Goal: Information Seeking & Learning: Learn about a topic

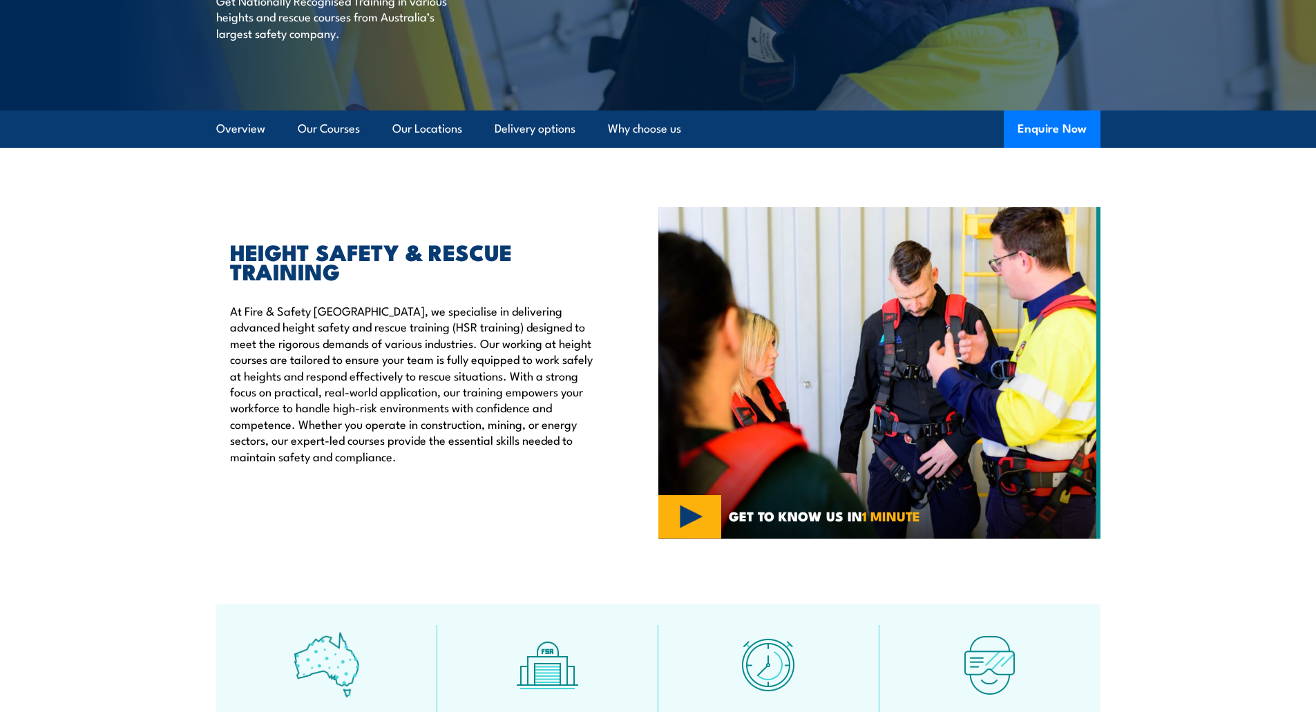
scroll to position [138, 0]
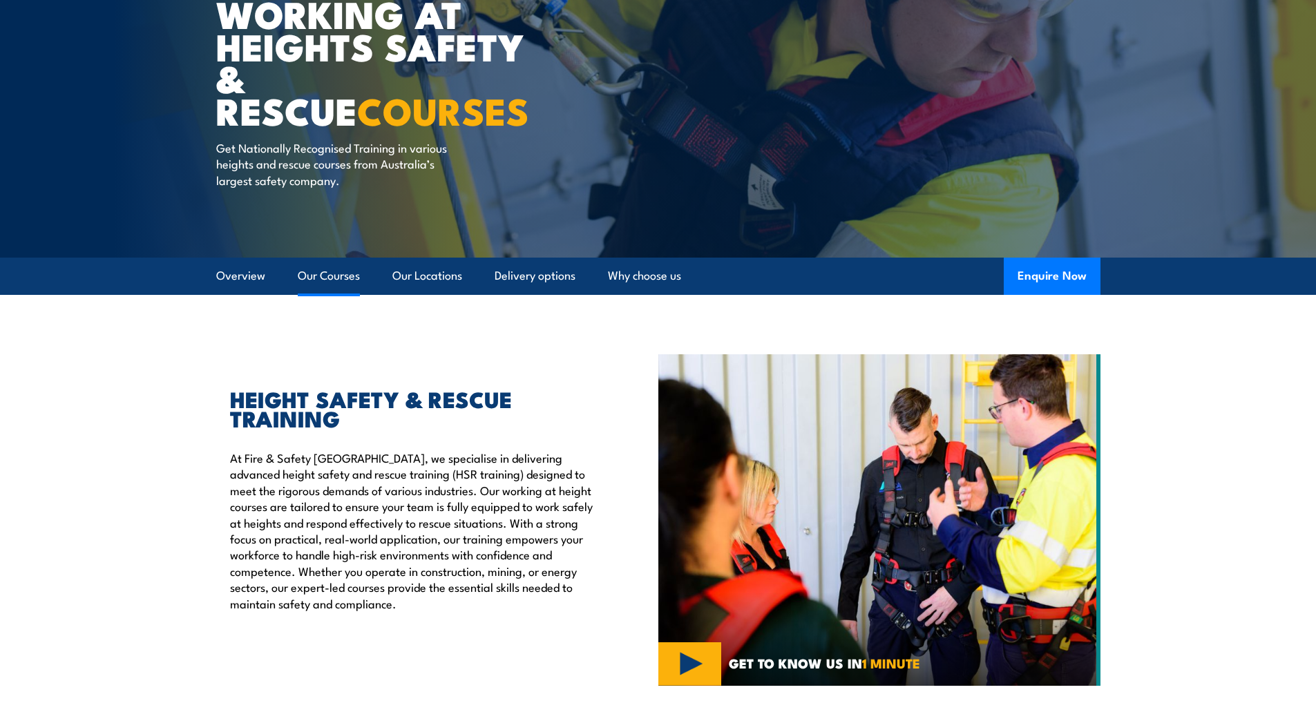
click at [350, 280] on link "Our Courses" at bounding box center [329, 276] width 62 height 37
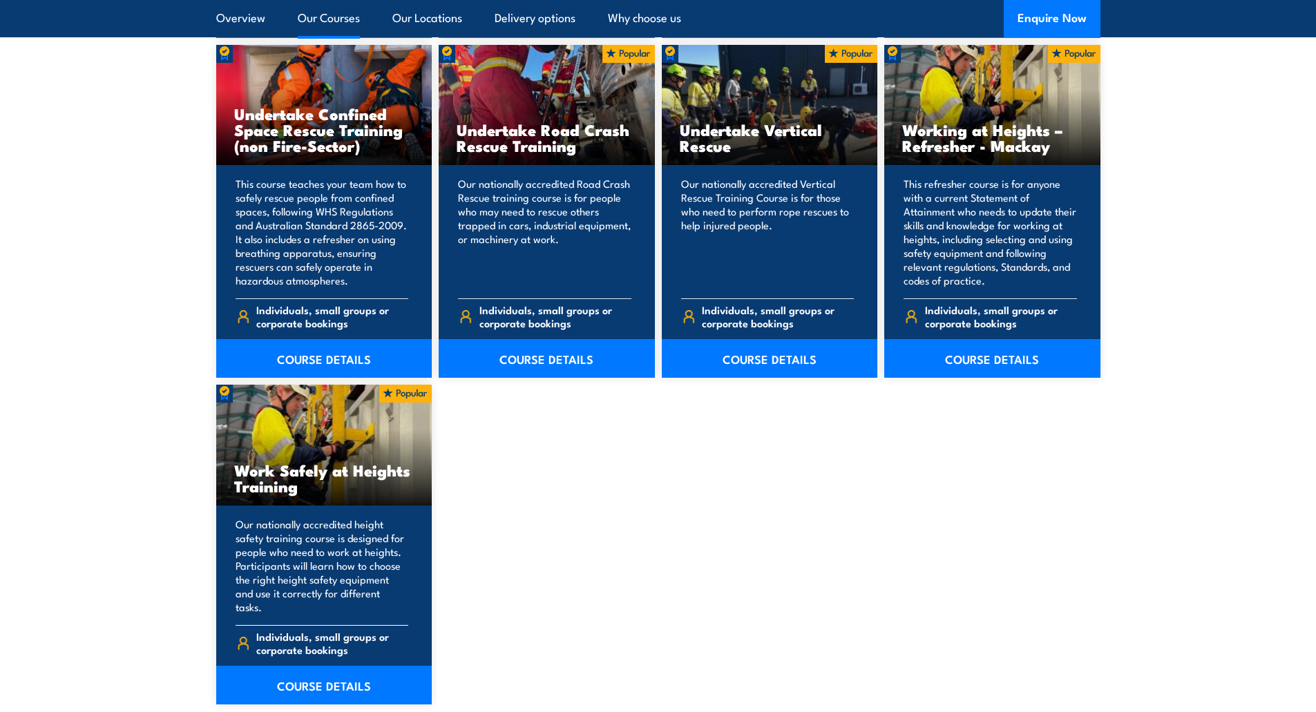
scroll to position [1531, 0]
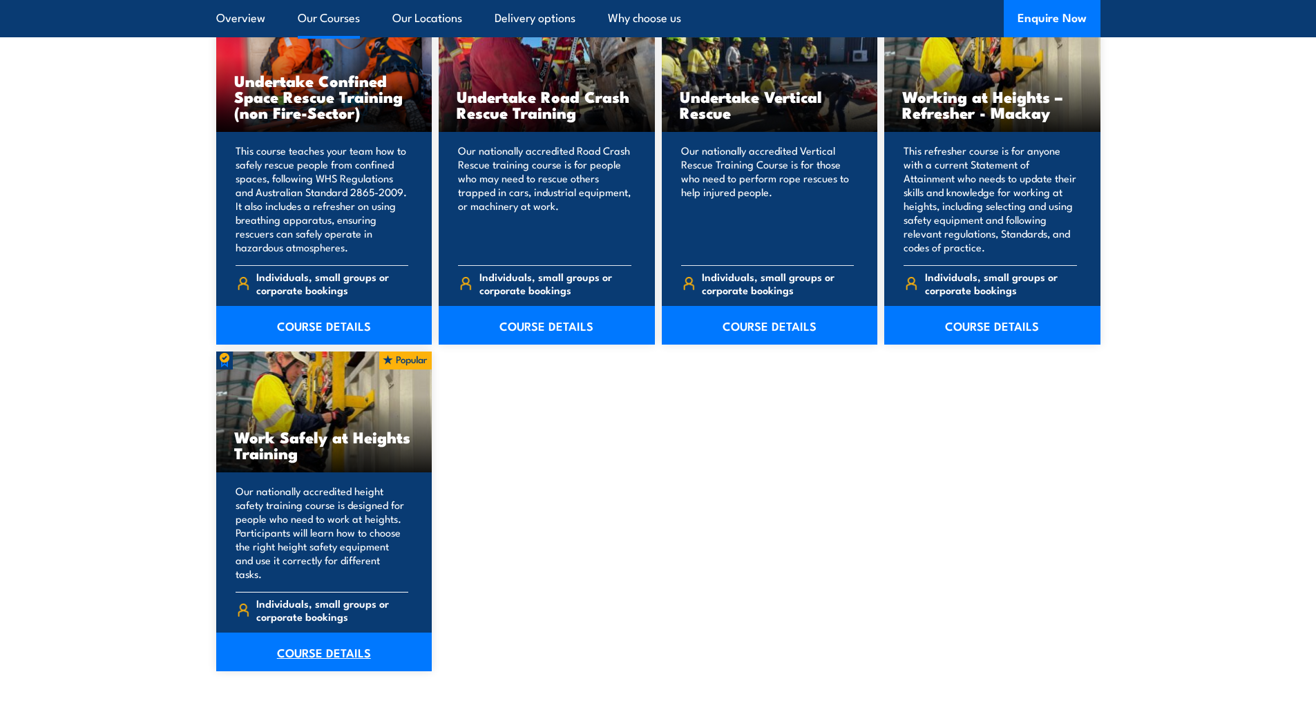
click at [320, 638] on link "COURSE DETAILS" at bounding box center [324, 652] width 216 height 39
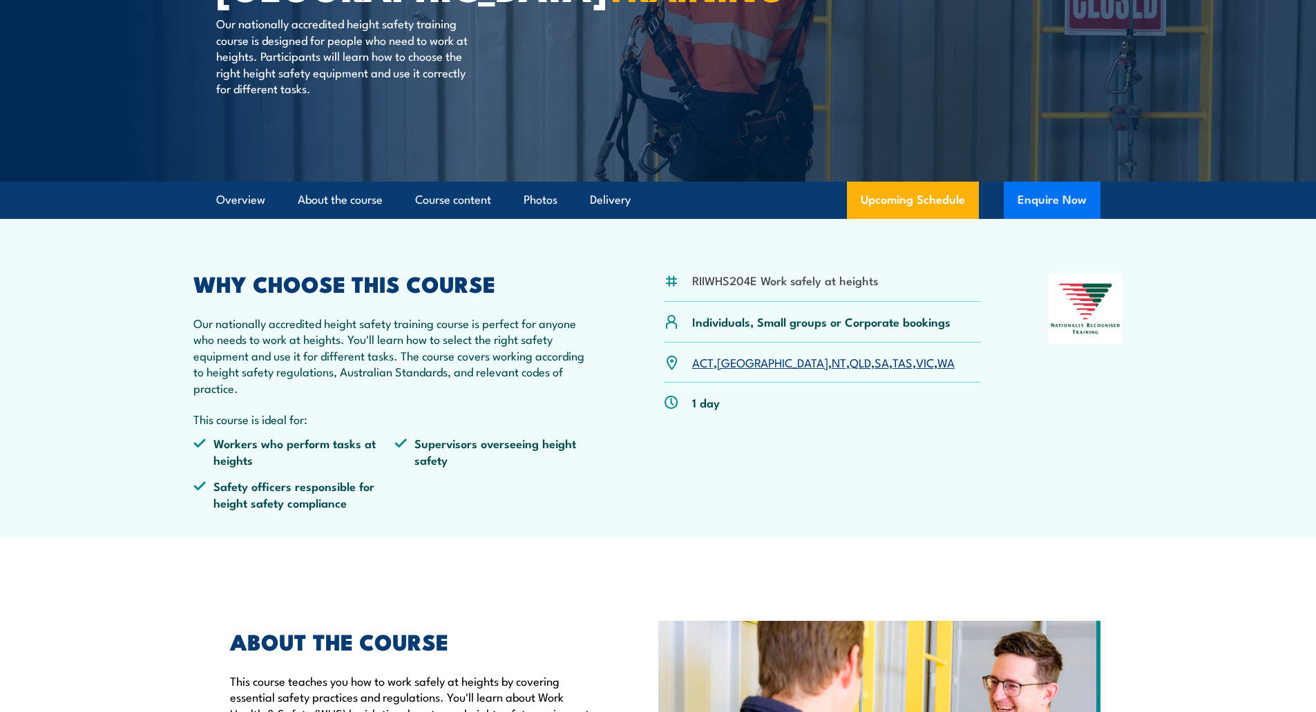
scroll to position [138, 0]
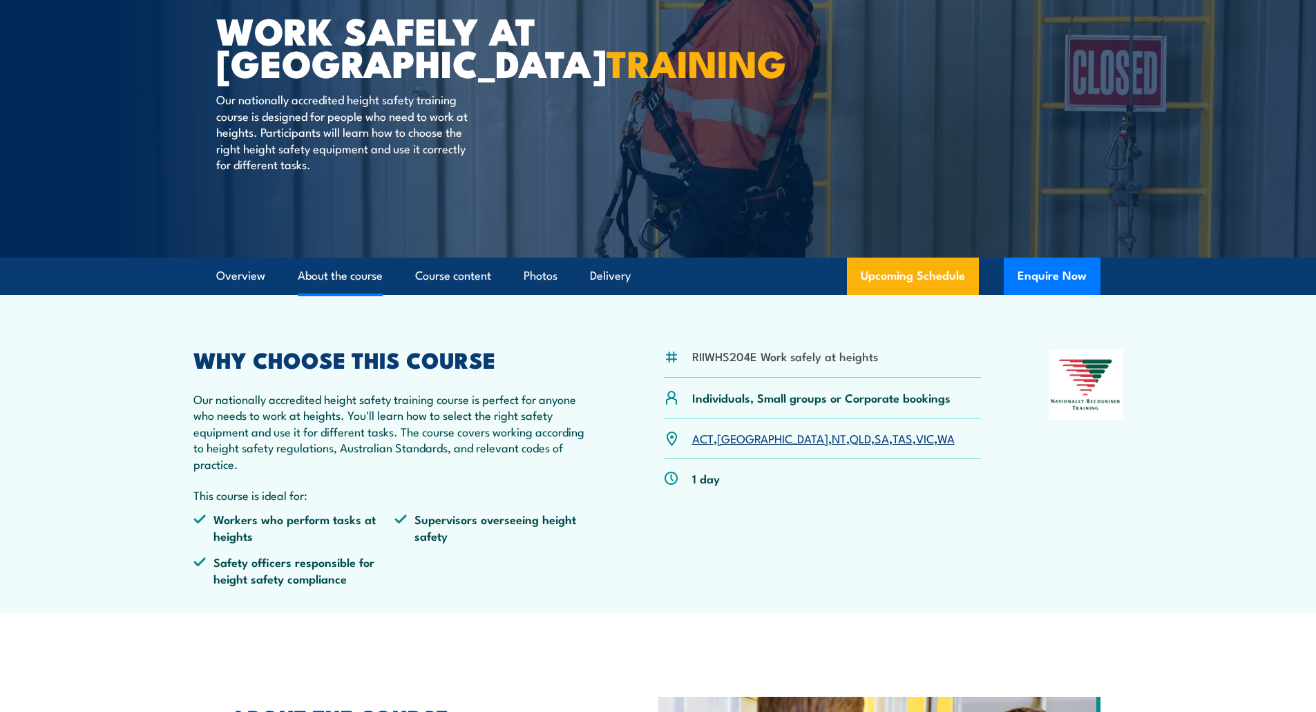
click at [302, 277] on link "About the course" at bounding box center [340, 276] width 85 height 37
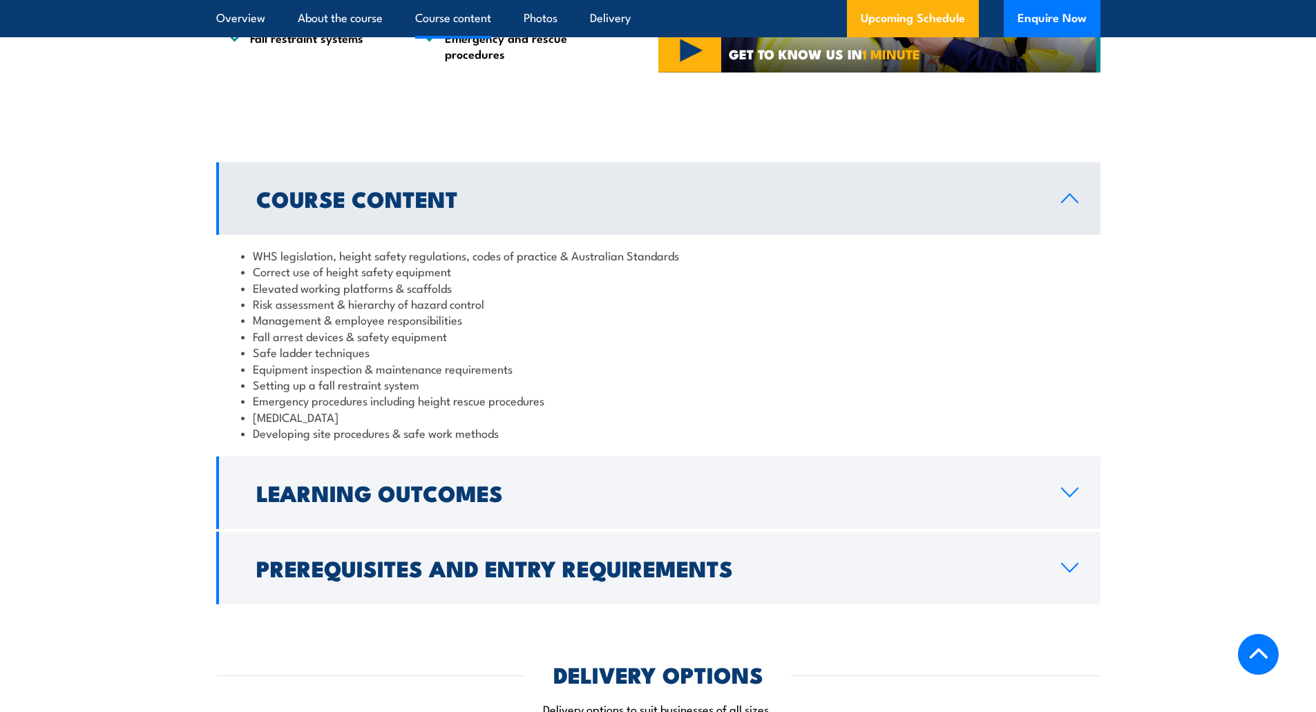
scroll to position [1070, 0]
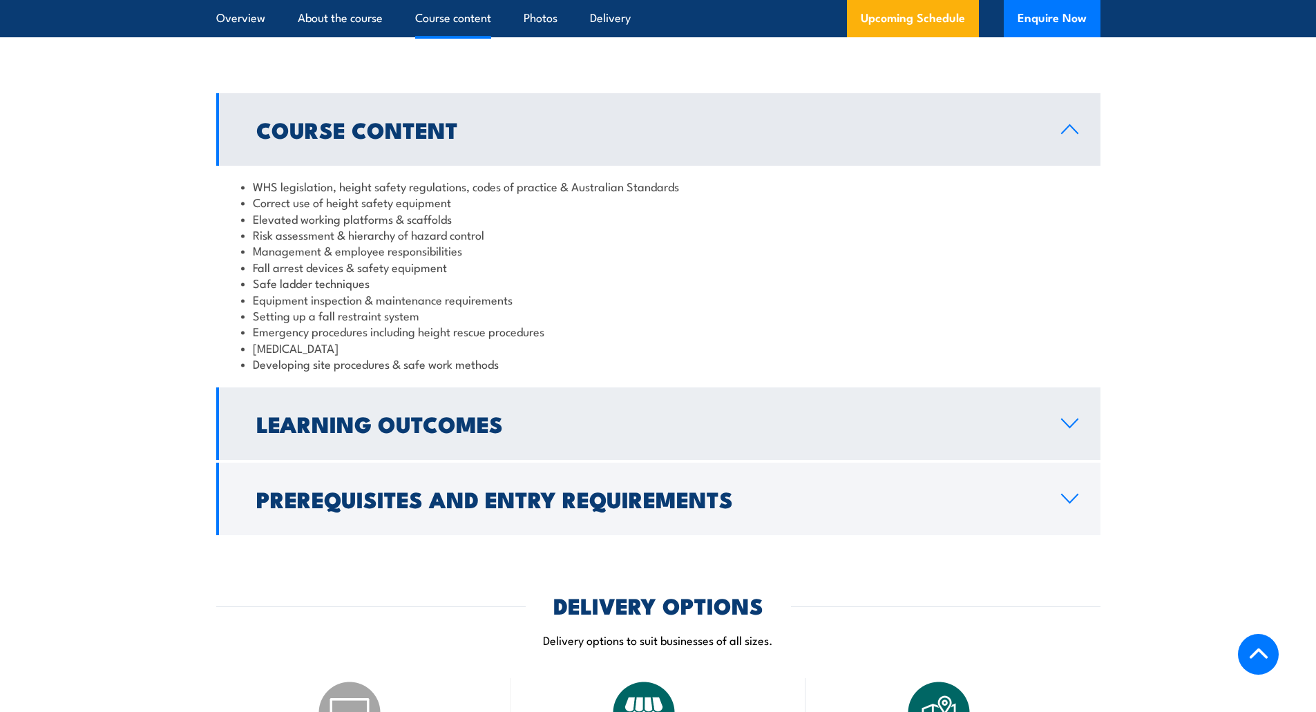
click at [374, 414] on h2 "Learning Outcomes" at bounding box center [647, 423] width 782 height 19
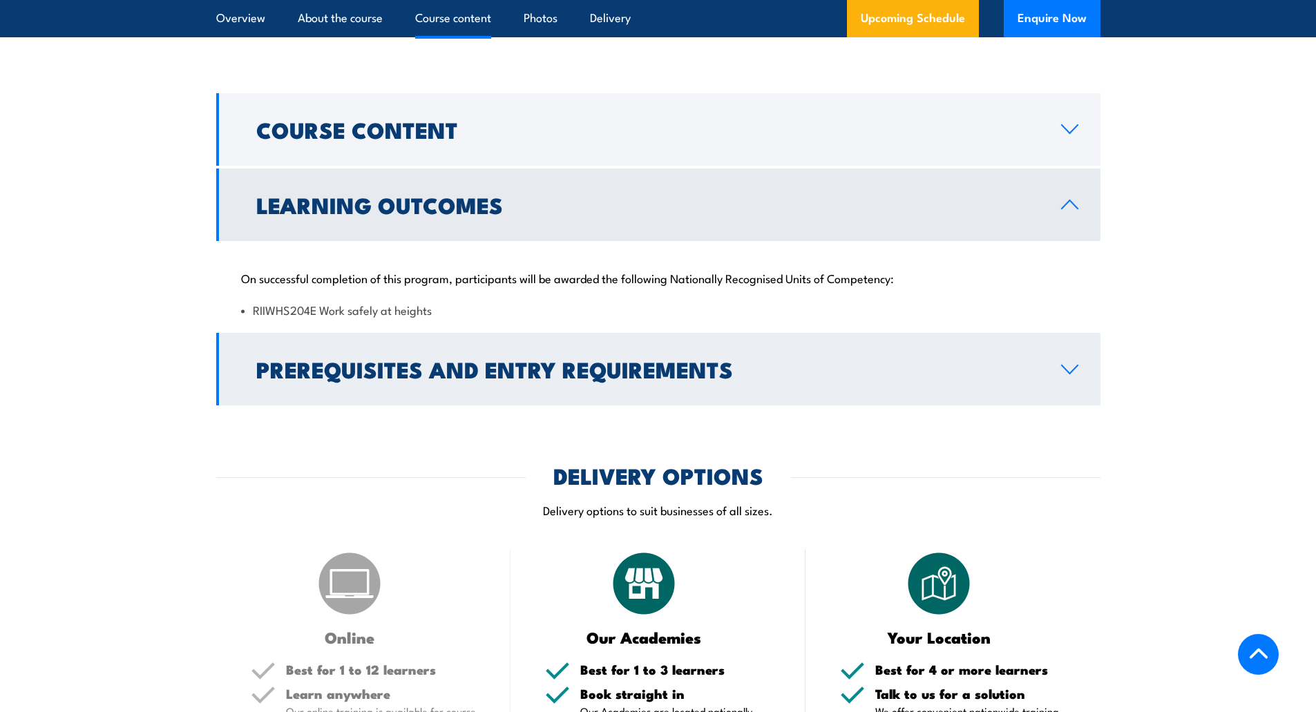
click at [346, 359] on h2 "Prerequisites and Entry Requirements" at bounding box center [647, 368] width 782 height 19
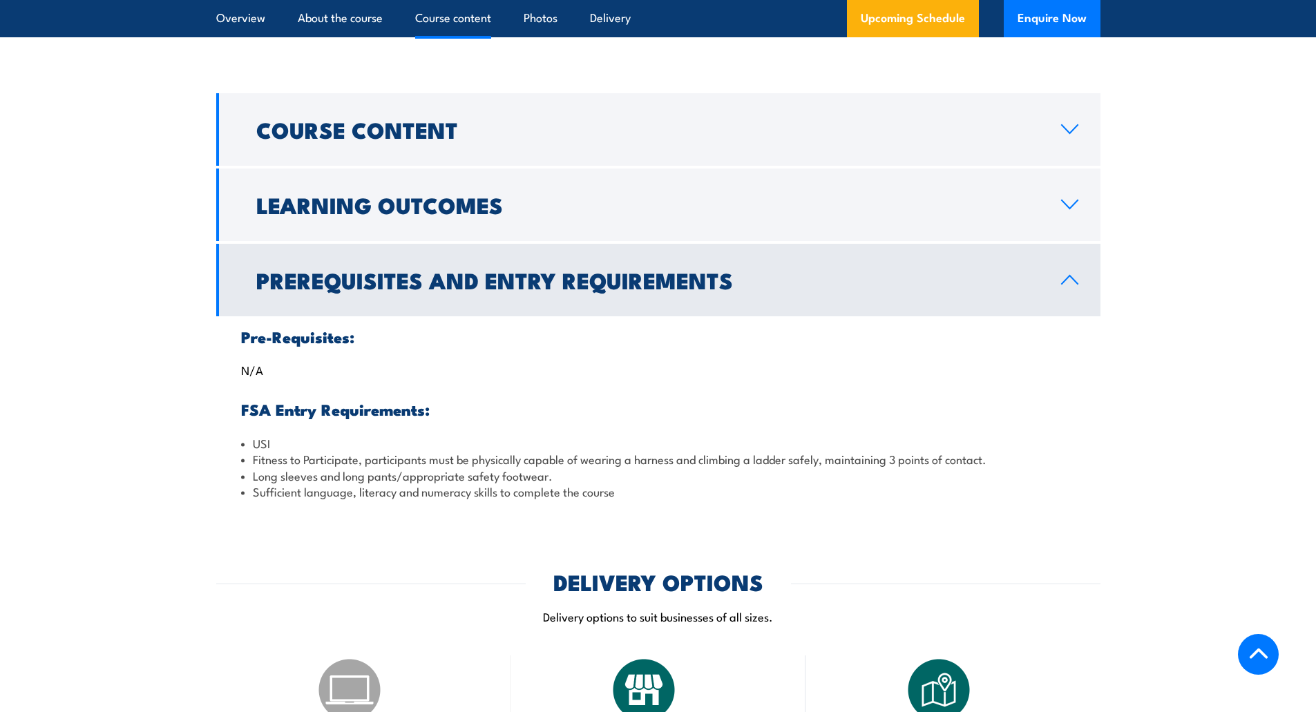
drag, startPoint x: 222, startPoint y: 447, endPoint x: 215, endPoint y: 450, distance: 7.4
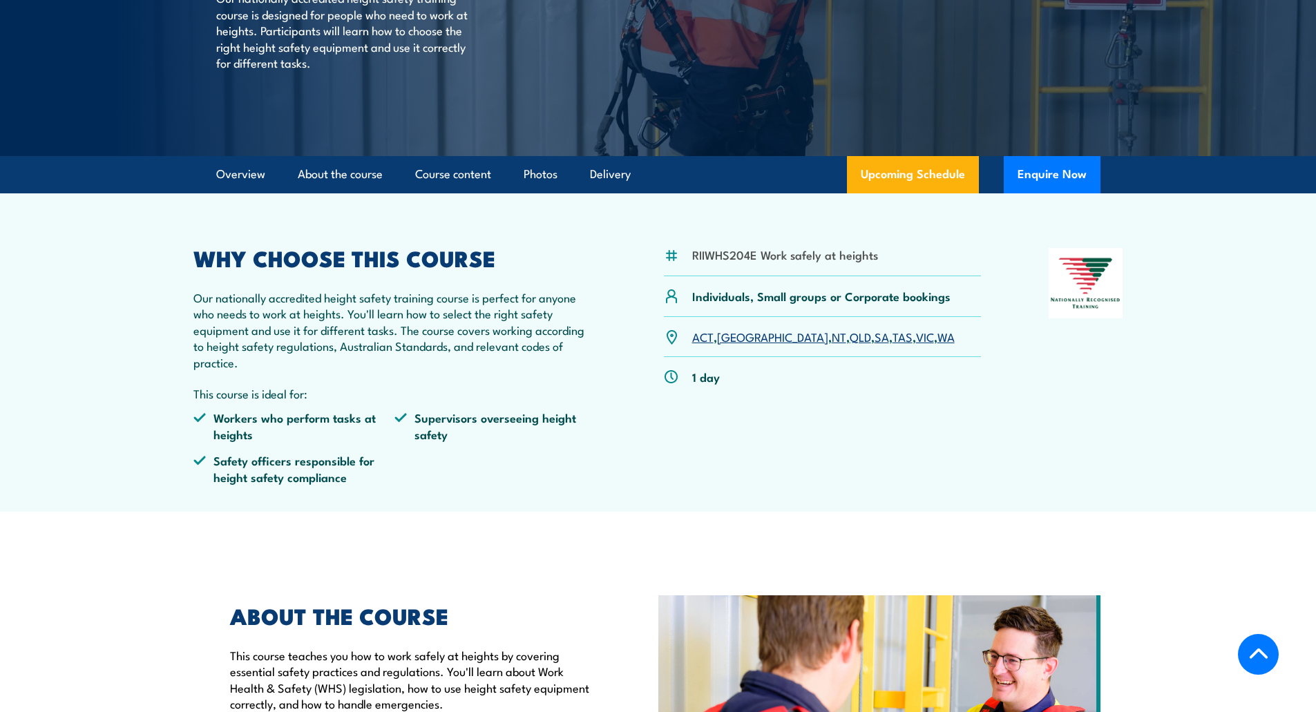
scroll to position [228, 0]
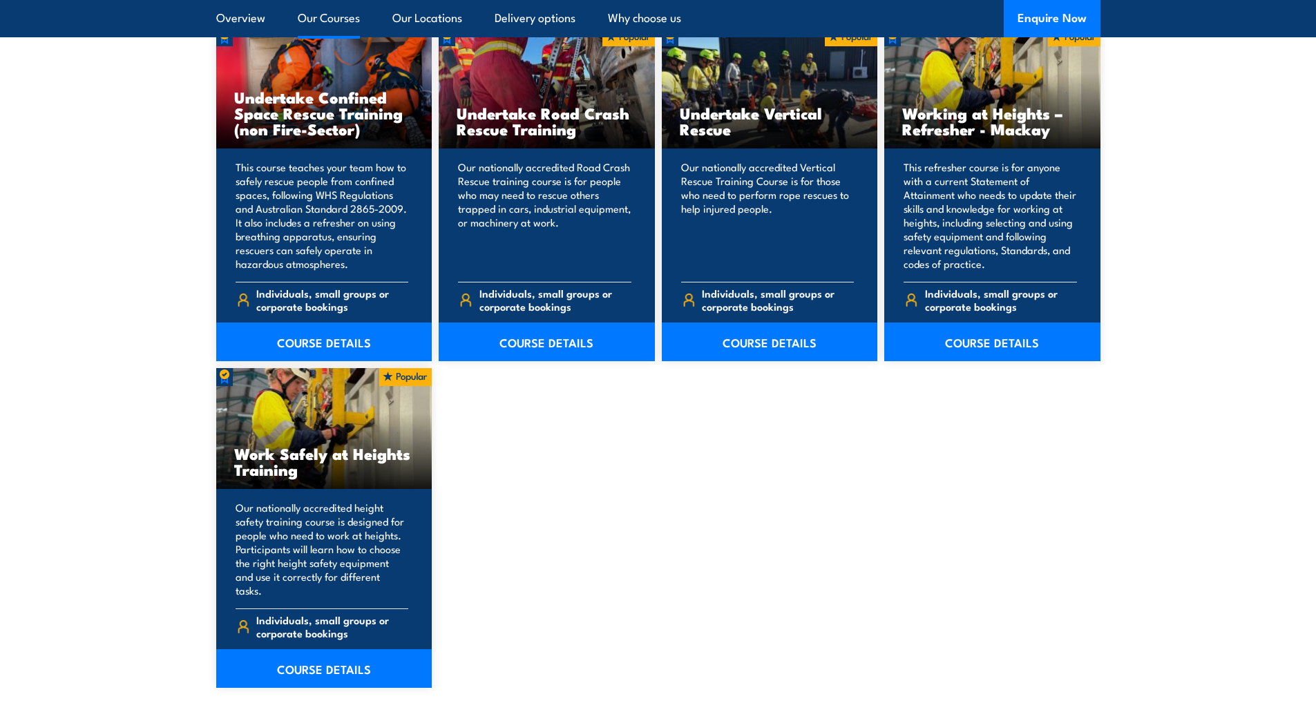
scroll to position [1531, 0]
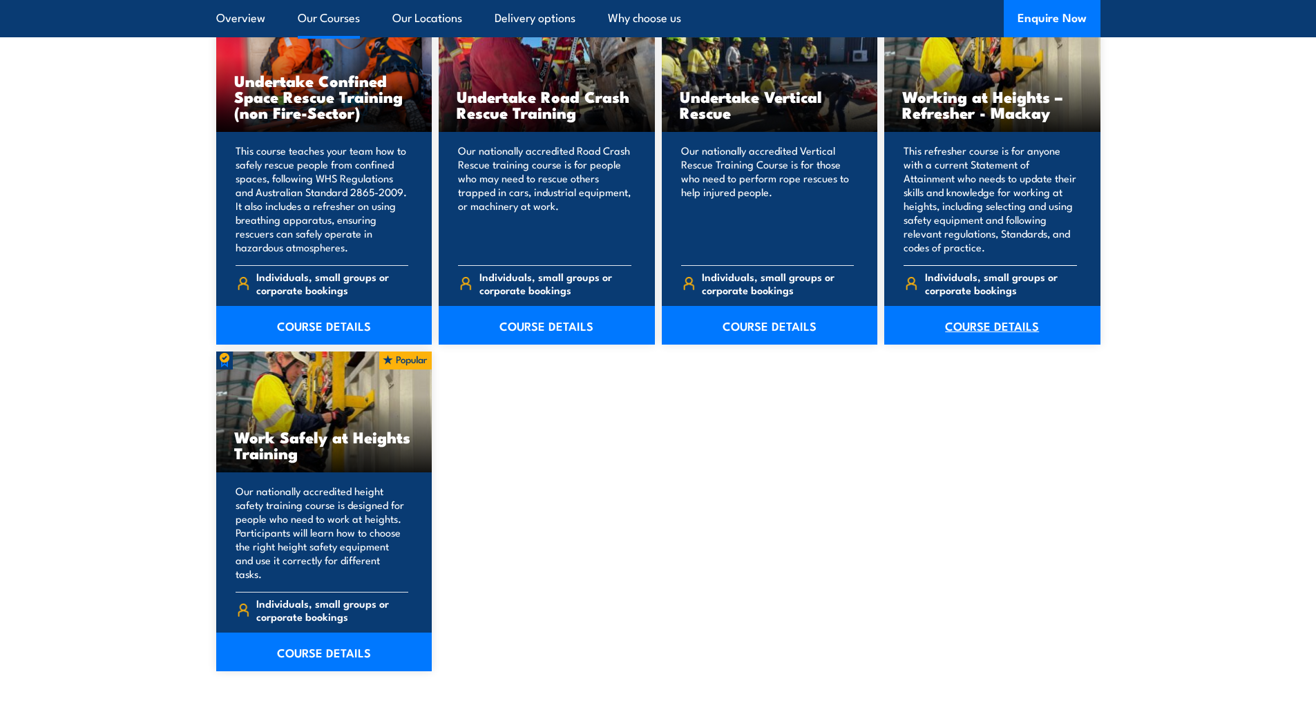
click at [1011, 329] on link "COURSE DETAILS" at bounding box center [992, 325] width 216 height 39
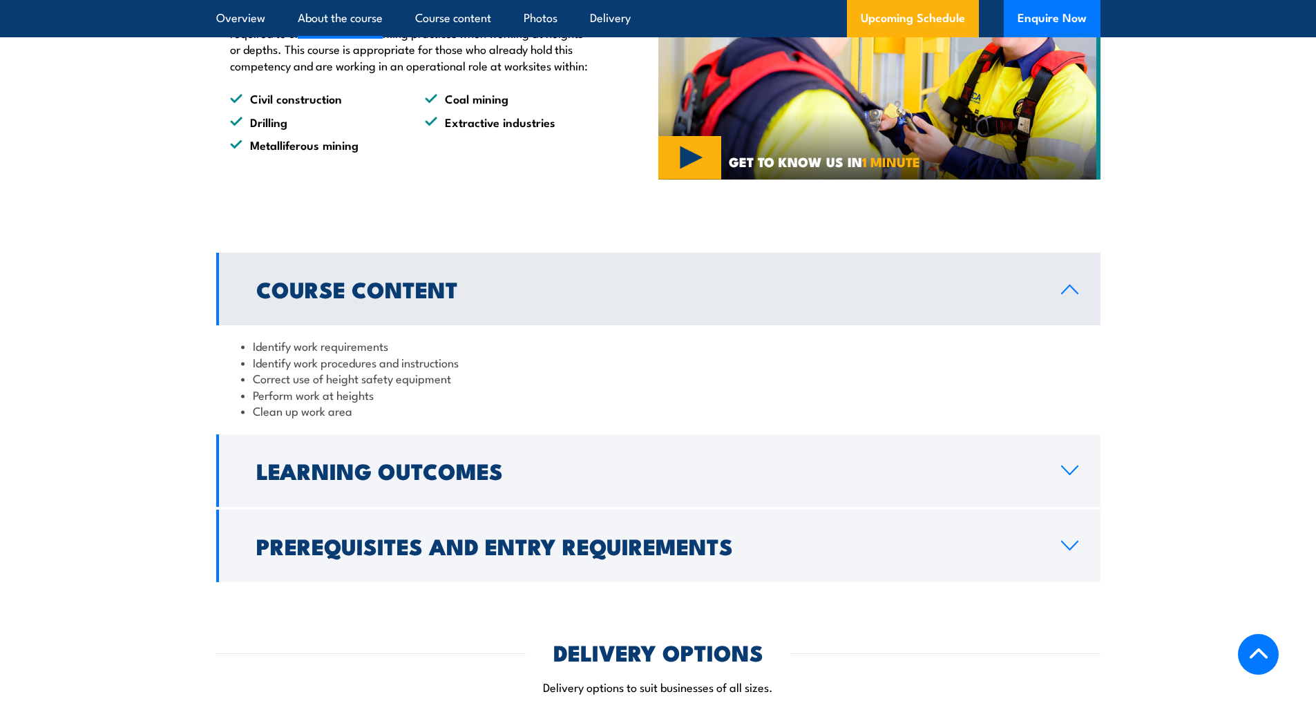
scroll to position [967, 0]
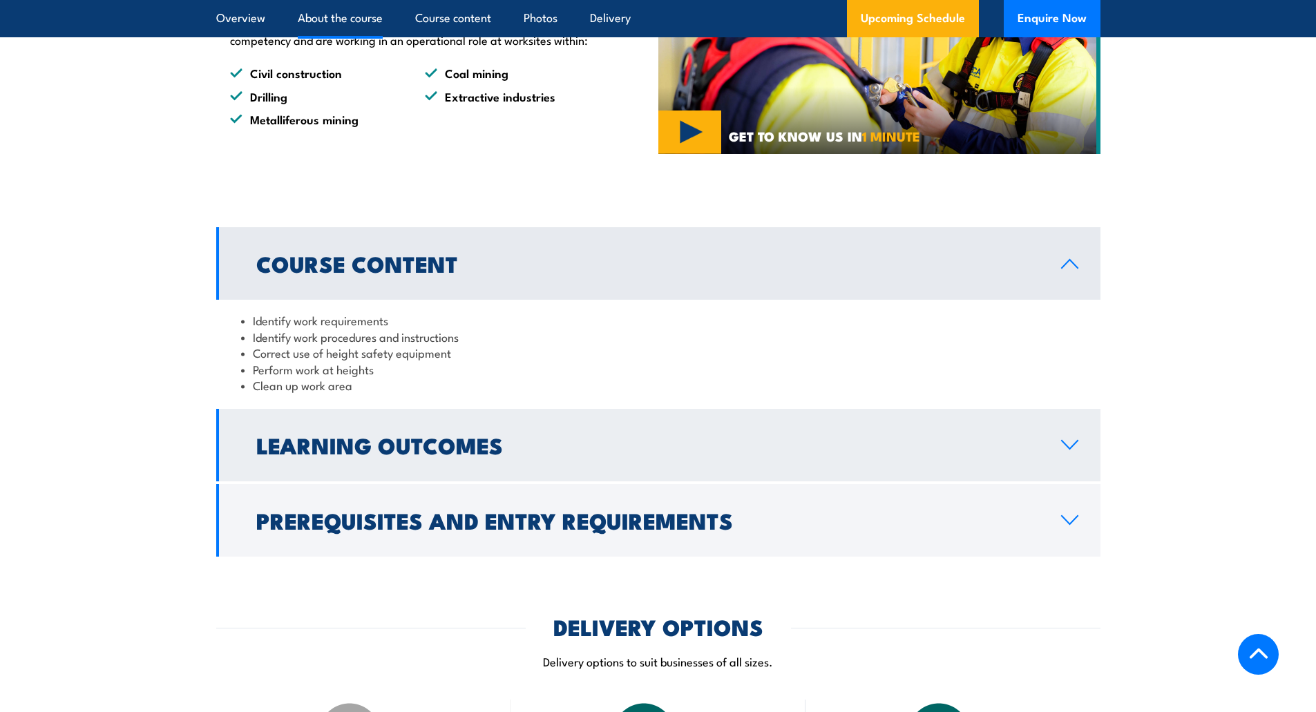
click at [432, 454] on h2 "Learning Outcomes" at bounding box center [647, 444] width 782 height 19
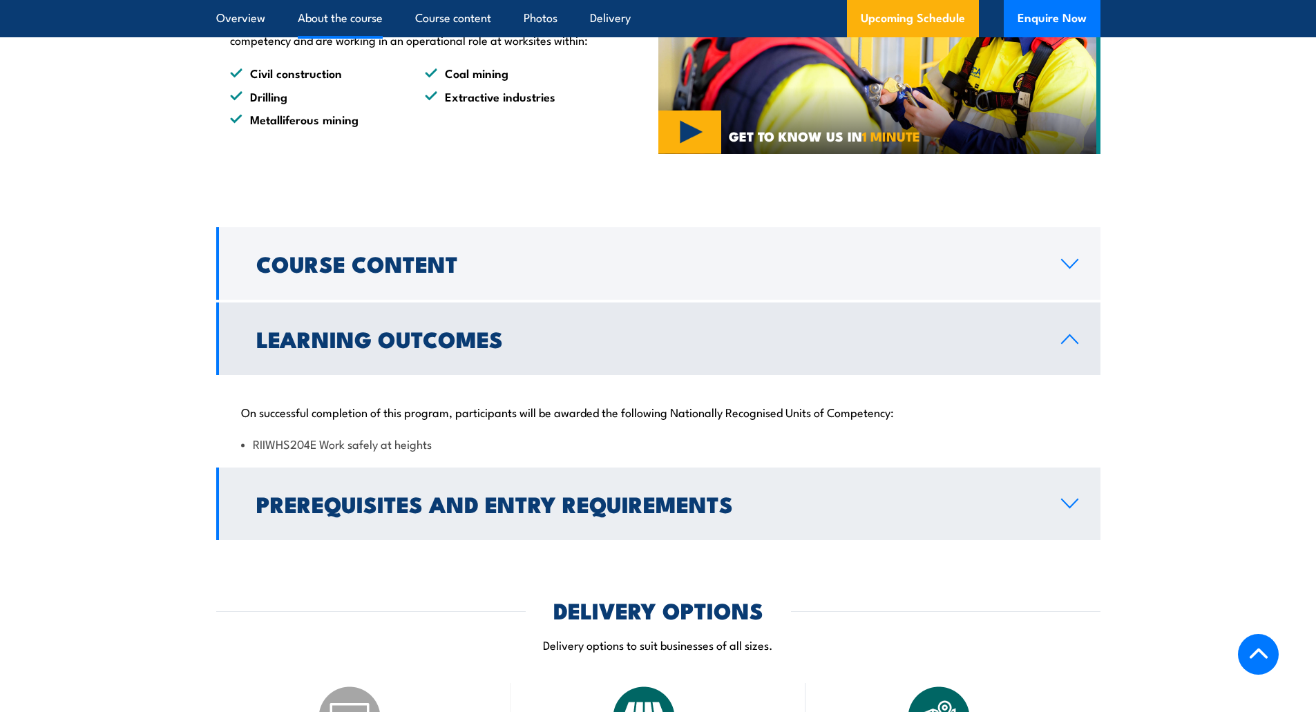
click at [413, 513] on h2 "Prerequisites and Entry Requirements" at bounding box center [647, 503] width 782 height 19
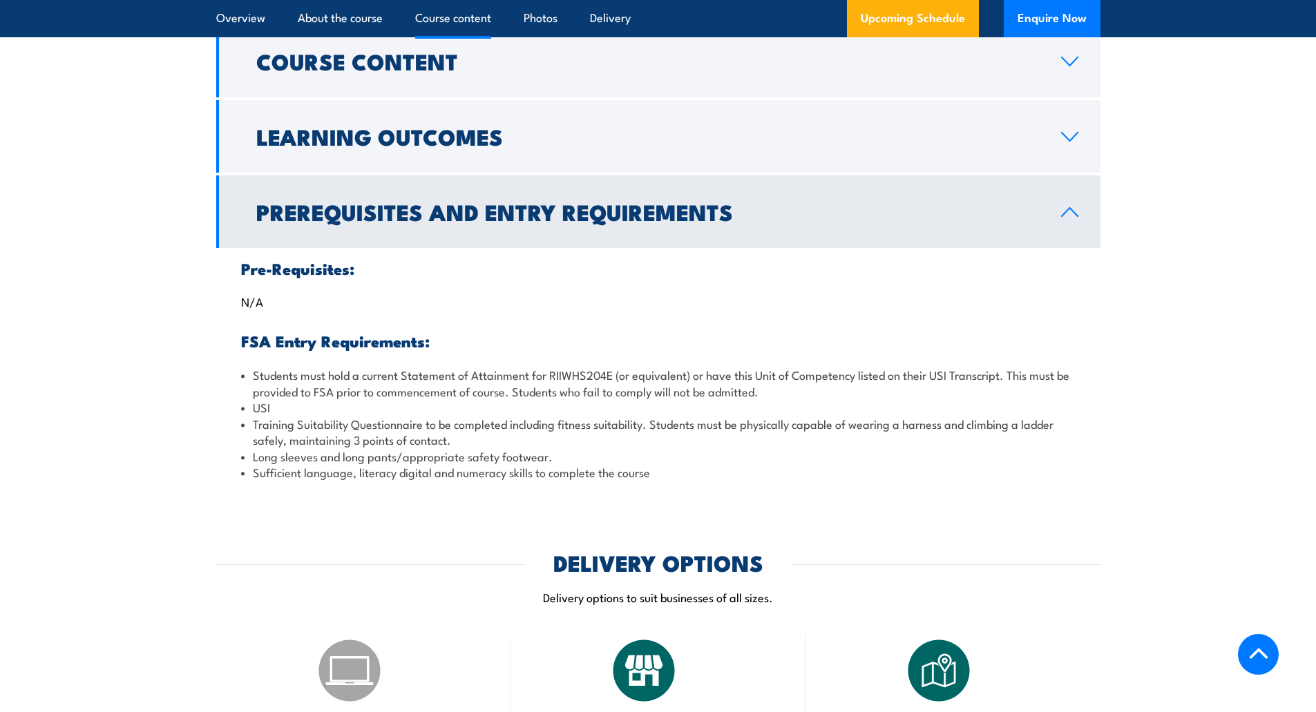
scroll to position [1174, 0]
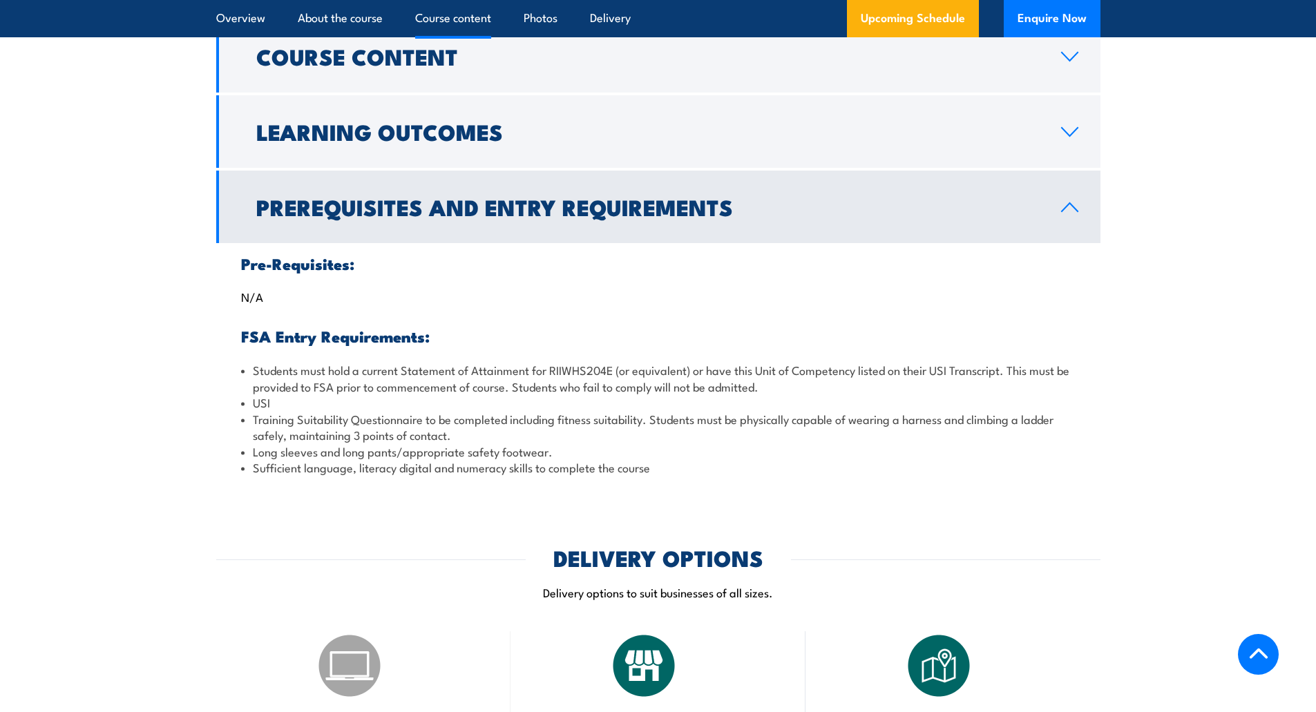
click at [560, 216] on h2 "Prerequisites and Entry Requirements" at bounding box center [647, 206] width 782 height 19
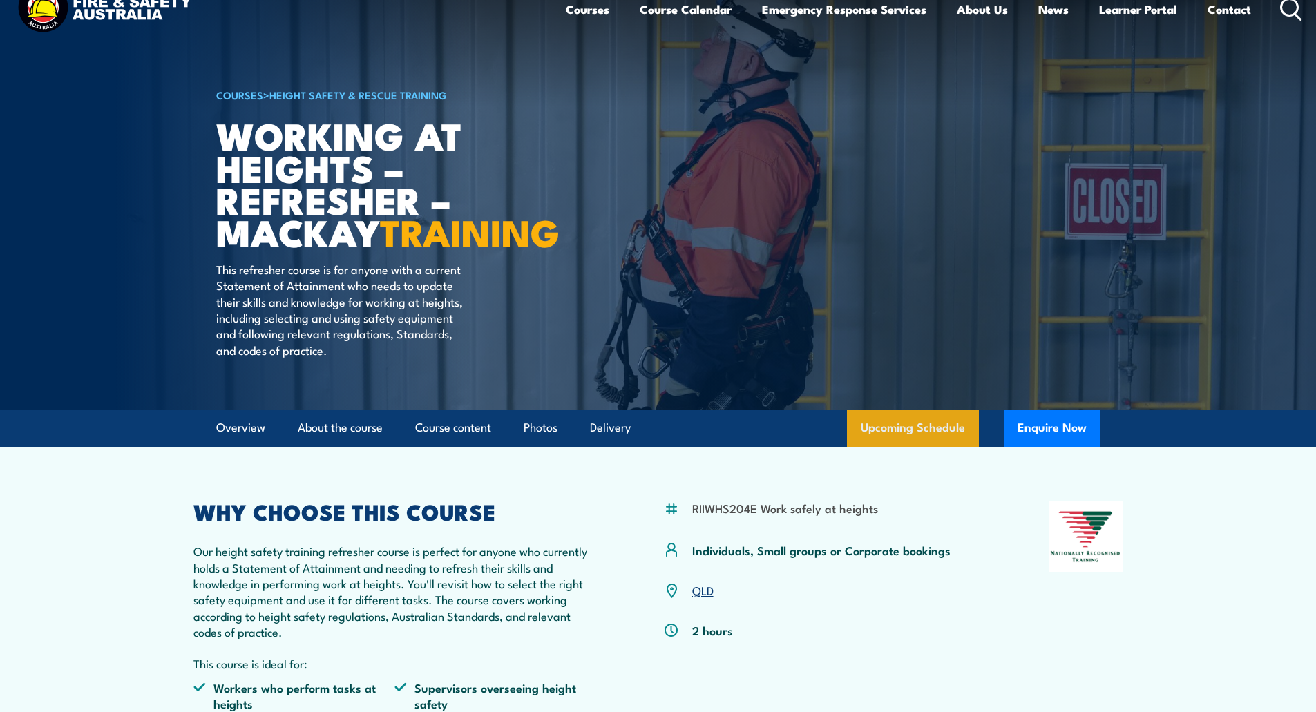
scroll to position [0, 0]
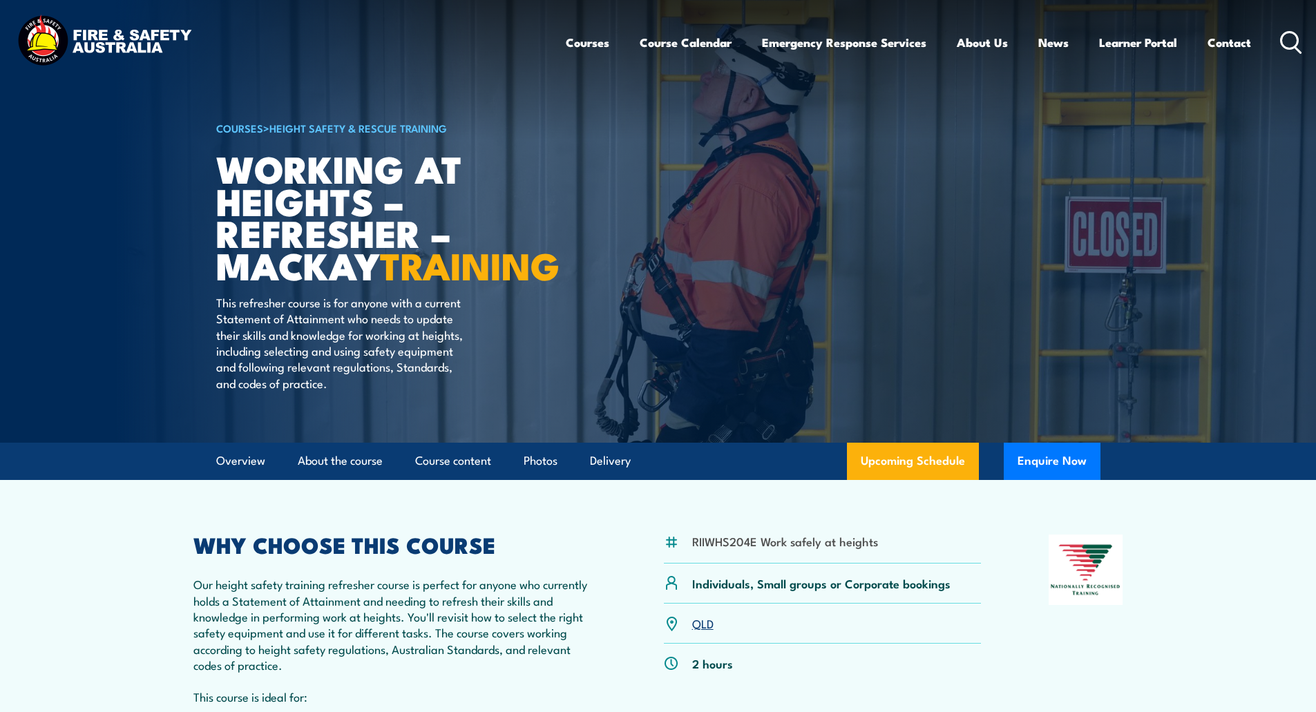
drag, startPoint x: 528, startPoint y: 298, endPoint x: 527, endPoint y: 365, distance: 67.7
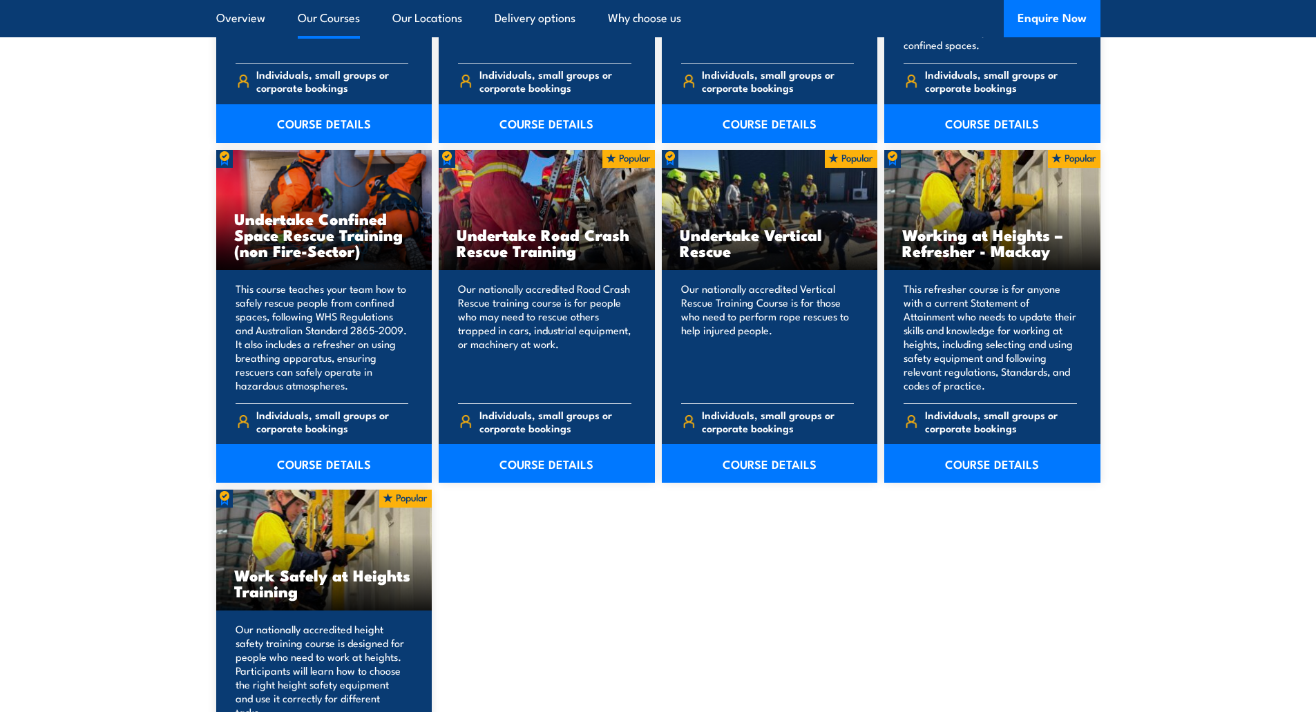
scroll to position [1462, 0]
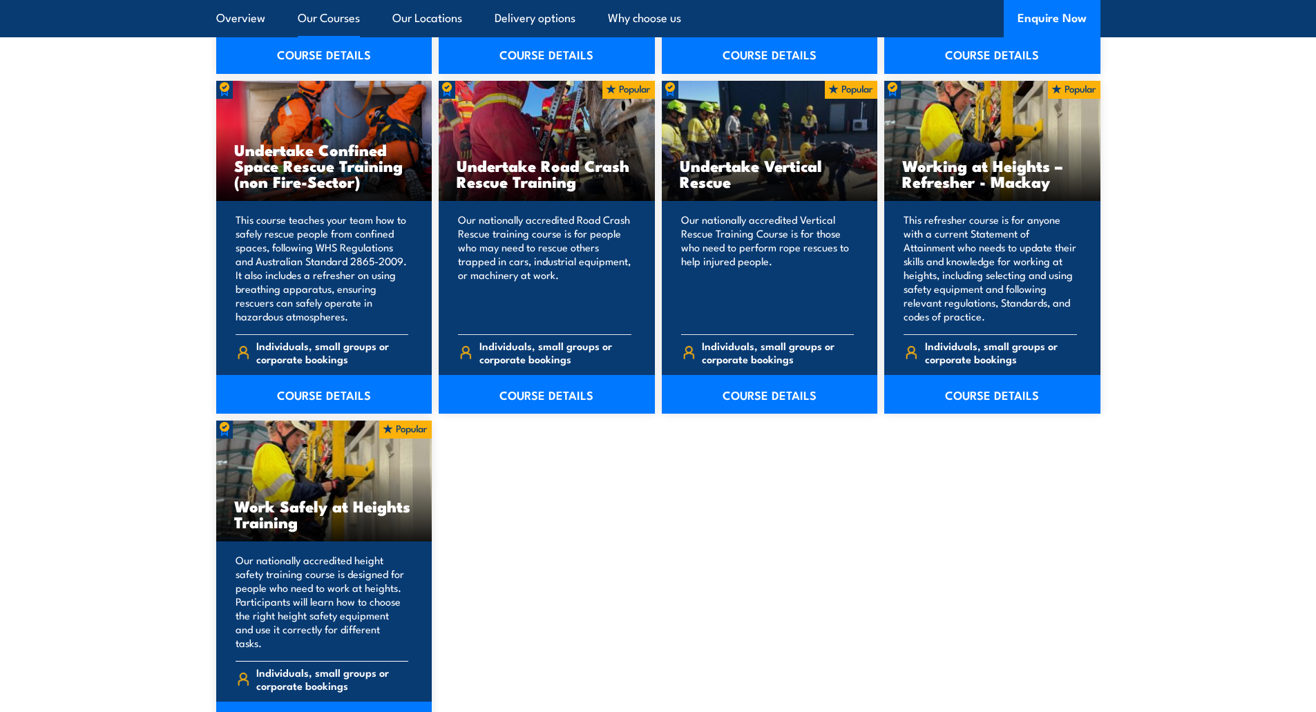
click at [302, 586] on p "Our nationally accredited height safety training course is designed for people …" at bounding box center [321, 601] width 173 height 97
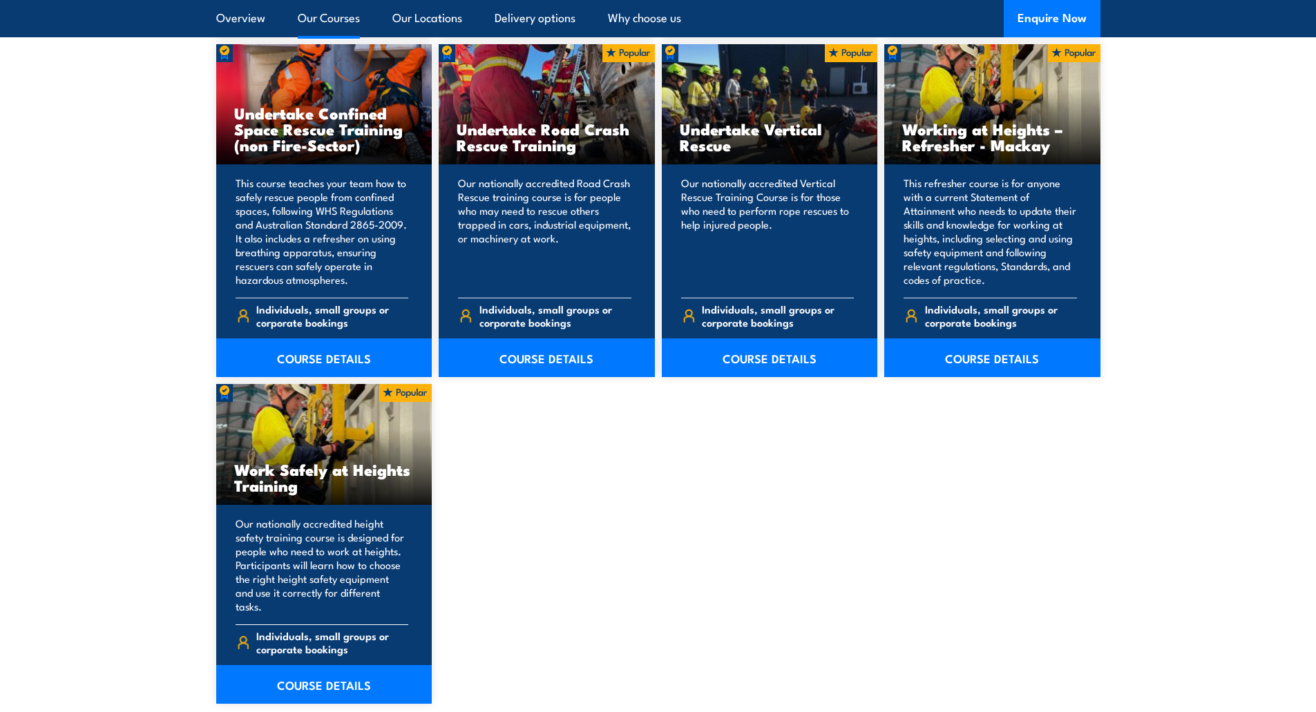
scroll to position [1531, 0]
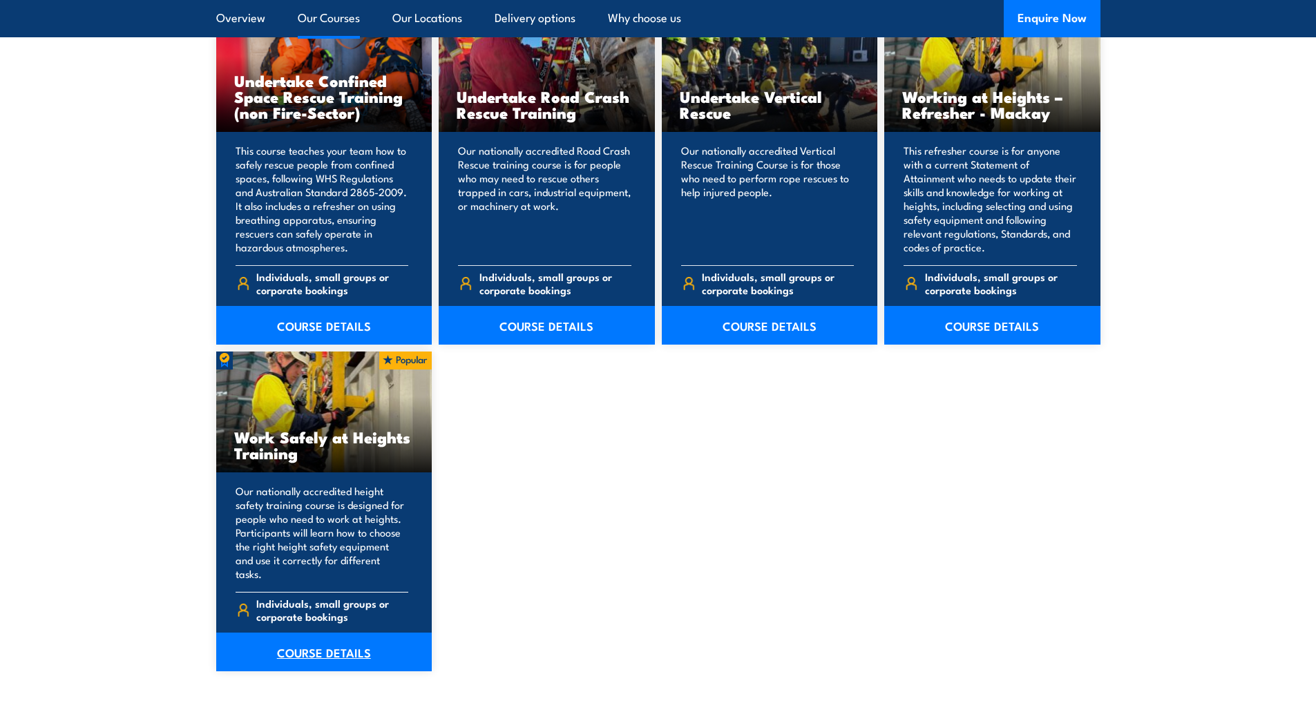
click at [319, 635] on link "COURSE DETAILS" at bounding box center [324, 652] width 216 height 39
click at [319, 640] on link "COURSE DETAILS" at bounding box center [324, 652] width 216 height 39
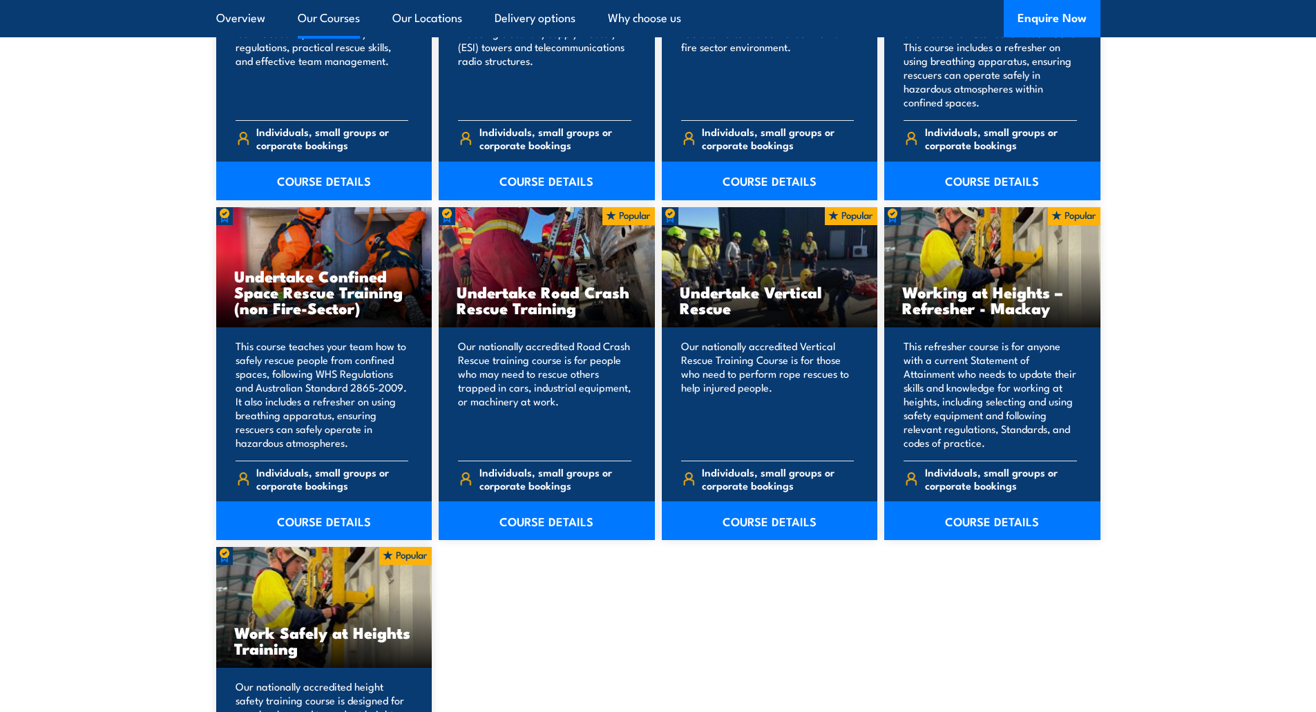
scroll to position [1324, 0]
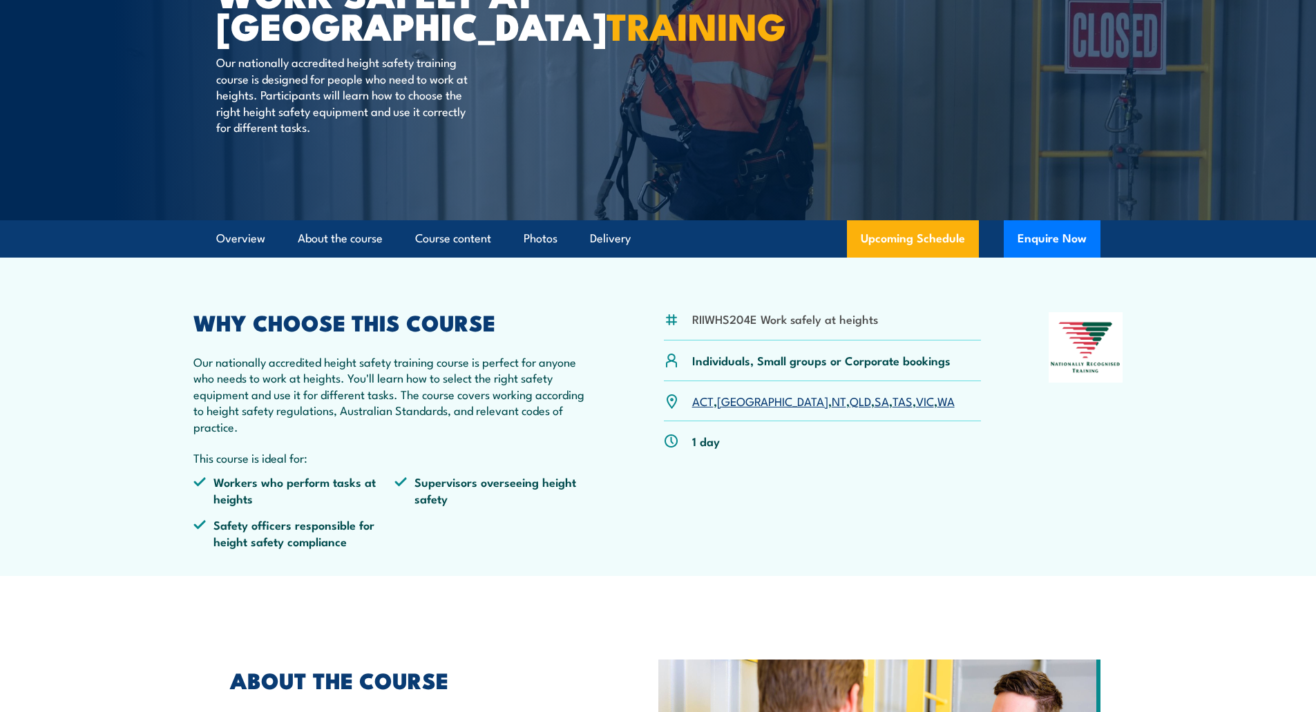
scroll to position [207, 0]
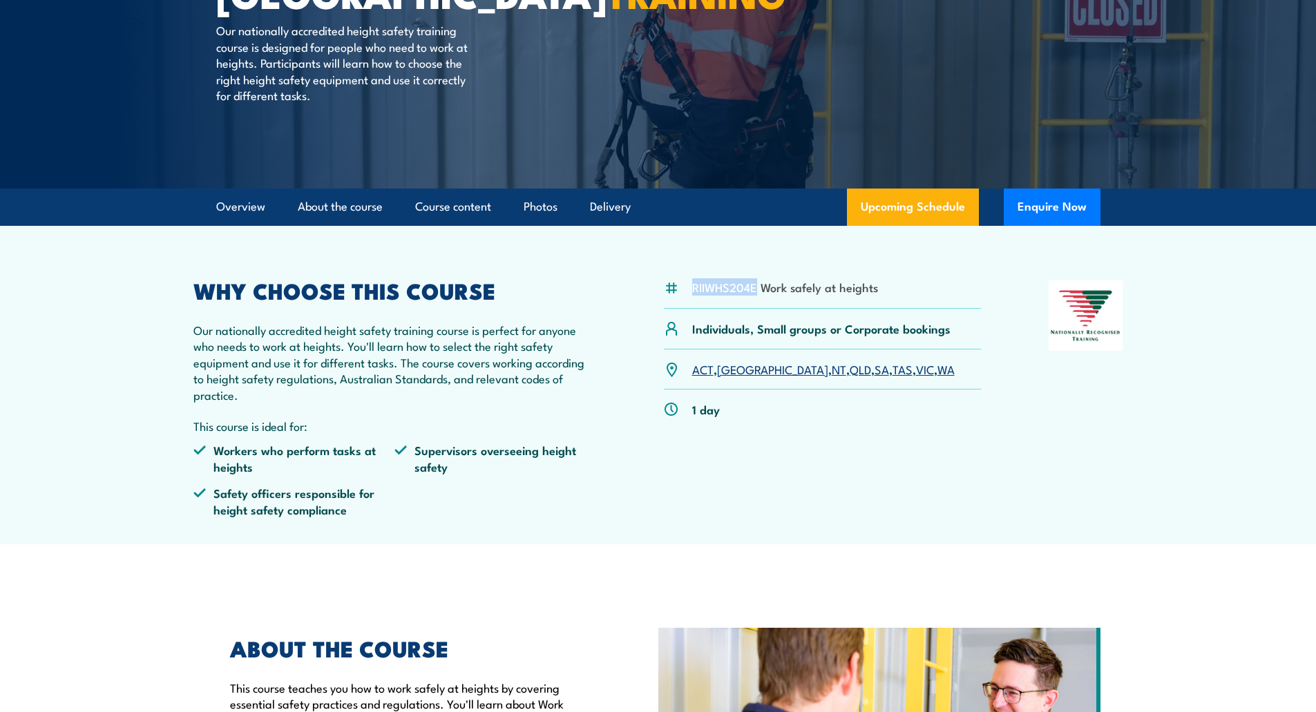
drag, startPoint x: 756, startPoint y: 288, endPoint x: 675, endPoint y: 286, distance: 80.8
click at [675, 286] on div "RIIWHS204E Work safely at heights" at bounding box center [823, 294] width 318 height 28
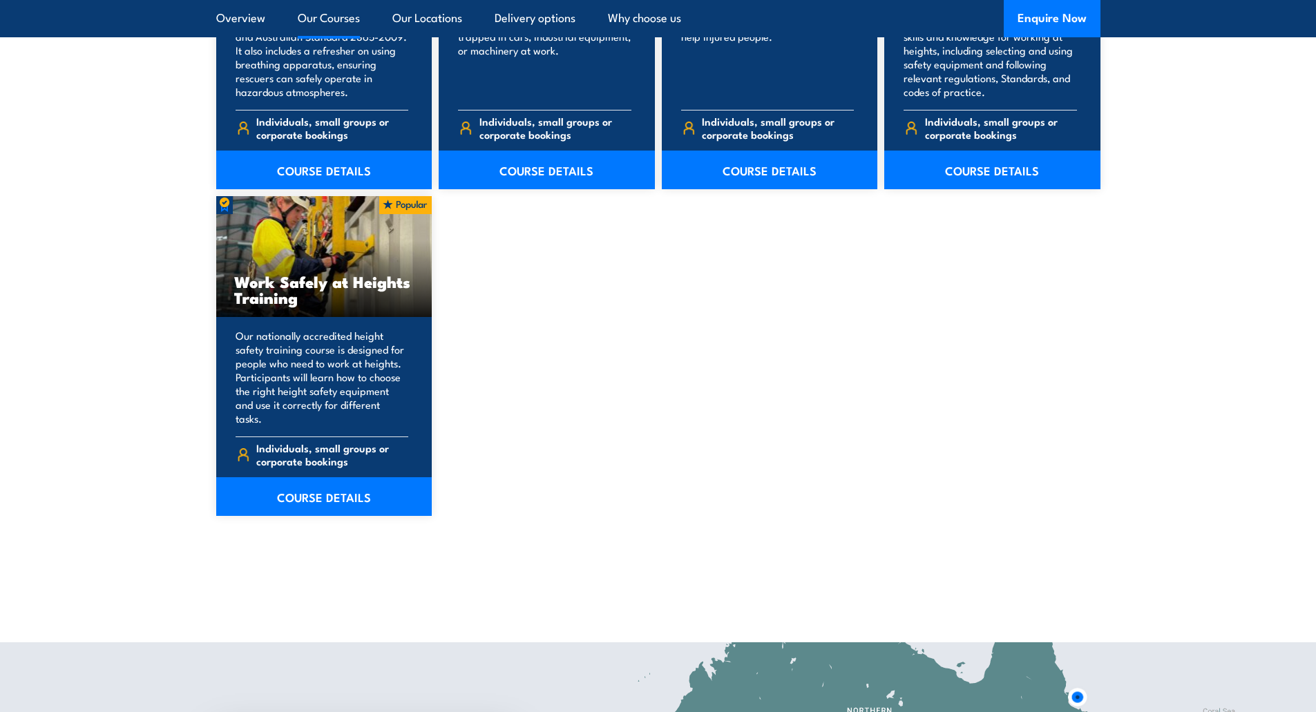
scroll to position [1738, 0]
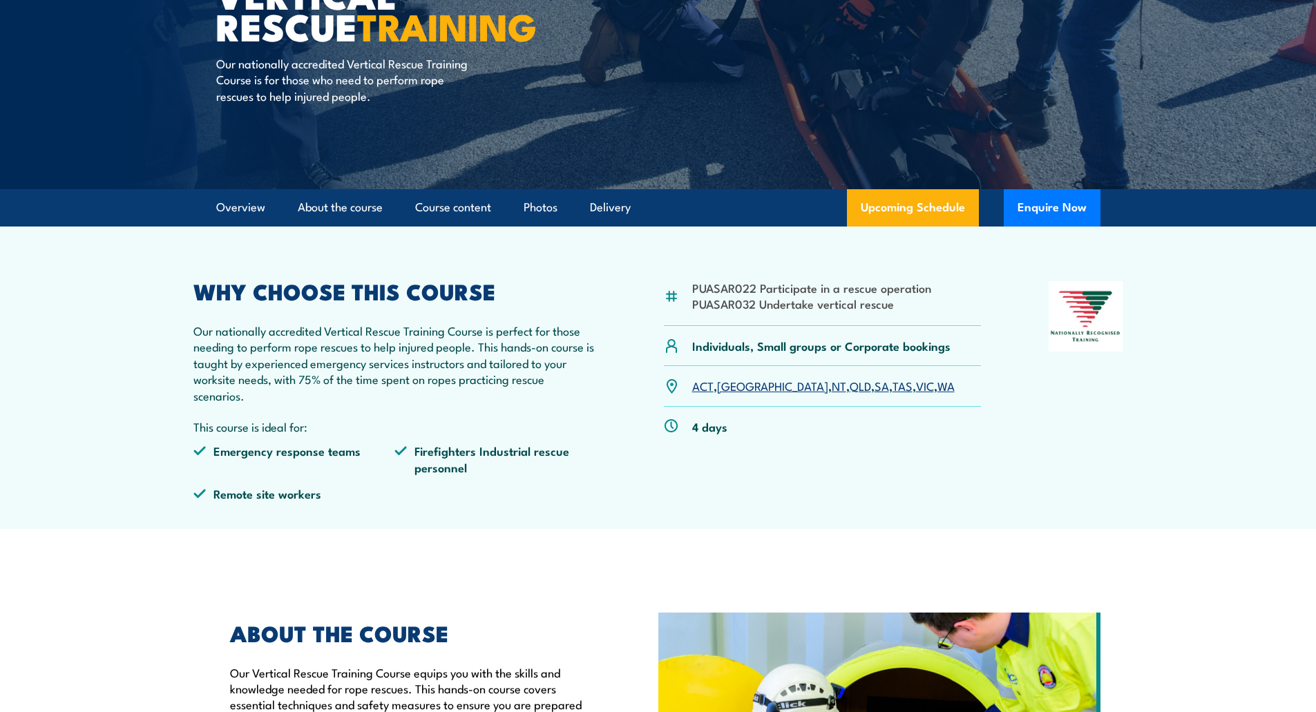
scroll to position [207, 0]
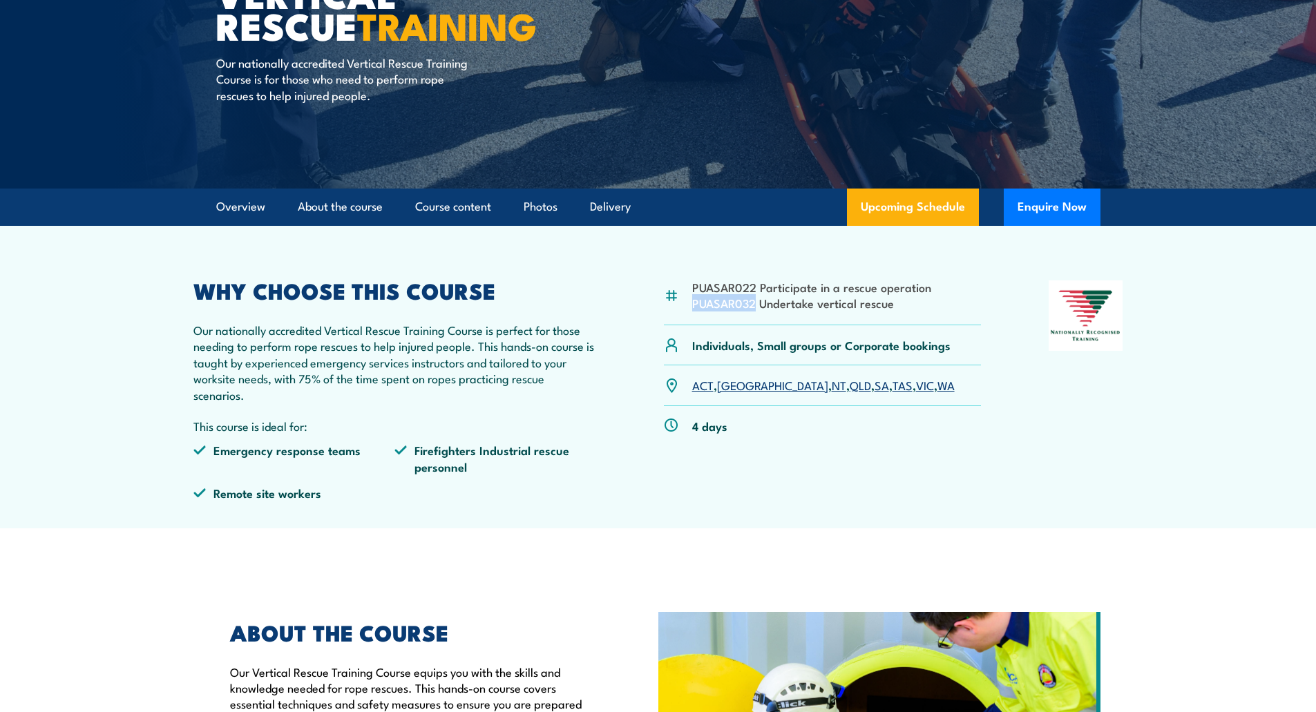
drag, startPoint x: 755, startPoint y: 303, endPoint x: 686, endPoint y: 308, distance: 68.5
click at [686, 308] on div "PUASAR022 Participate in a rescue operation PUASAR032 Undertake vertical rescue" at bounding box center [823, 302] width 318 height 45
